Goal: Task Accomplishment & Management: Manage account settings

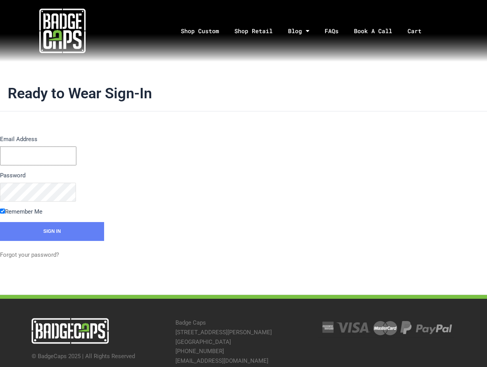
type input "[PERSON_NAME]"
click at [73, 234] on input "Sign In" at bounding box center [52, 231] width 104 height 19
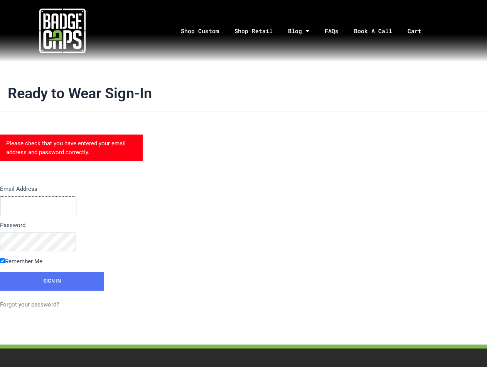
type input "[PERSON_NAME]"
click at [0, 245] on html "Skip to content Shop Custom Shop Retail Blog Feed Blog Highlights FAQs Book A C…" at bounding box center [243, 226] width 487 height 453
click at [104, 201] on p "Email Address kelli" at bounding box center [71, 199] width 143 height 31
click at [69, 283] on input "Sign In" at bounding box center [52, 281] width 104 height 19
